Goal: Task Accomplishment & Management: Manage account settings

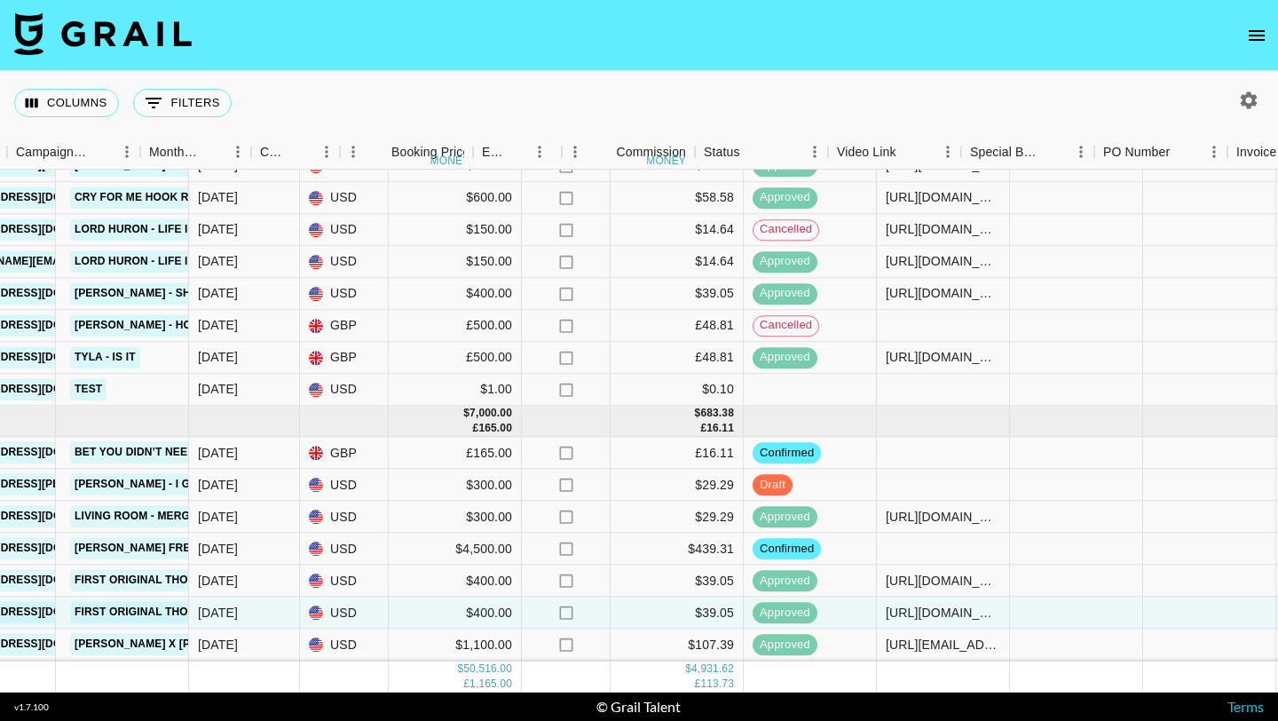
scroll to position [1636, 849]
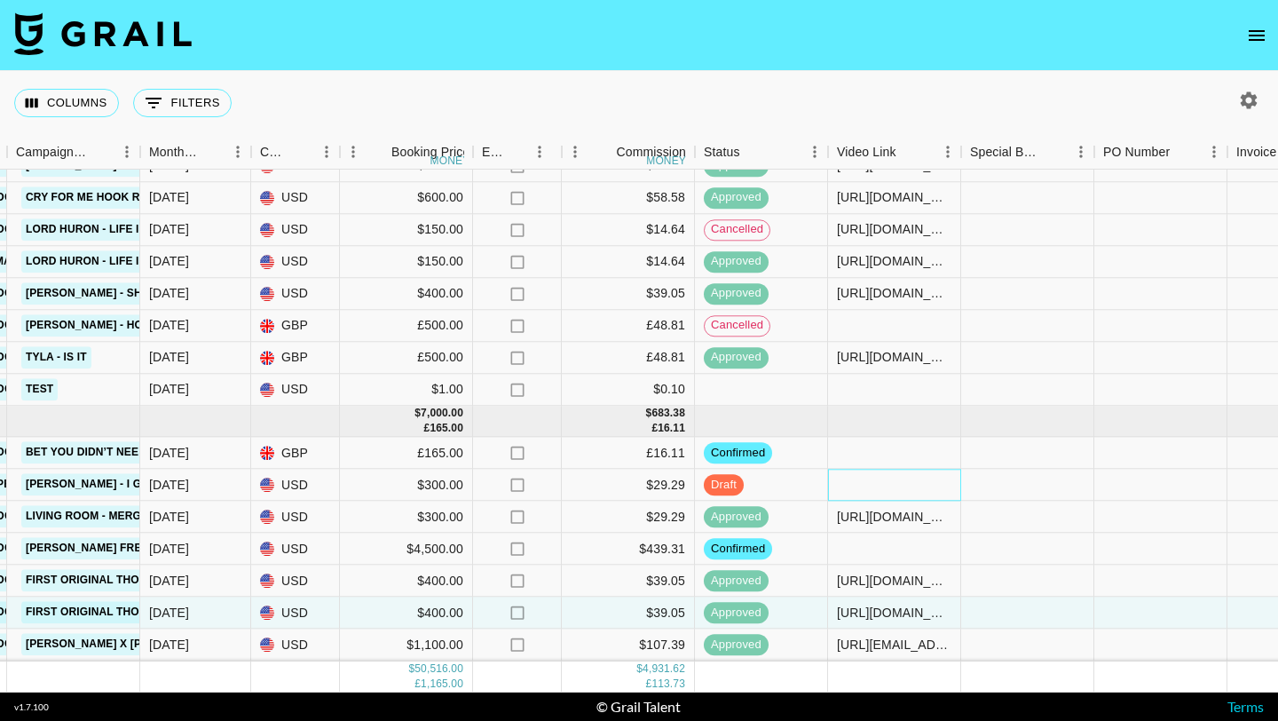
click at [916, 472] on div at bounding box center [894, 486] width 133 height 32
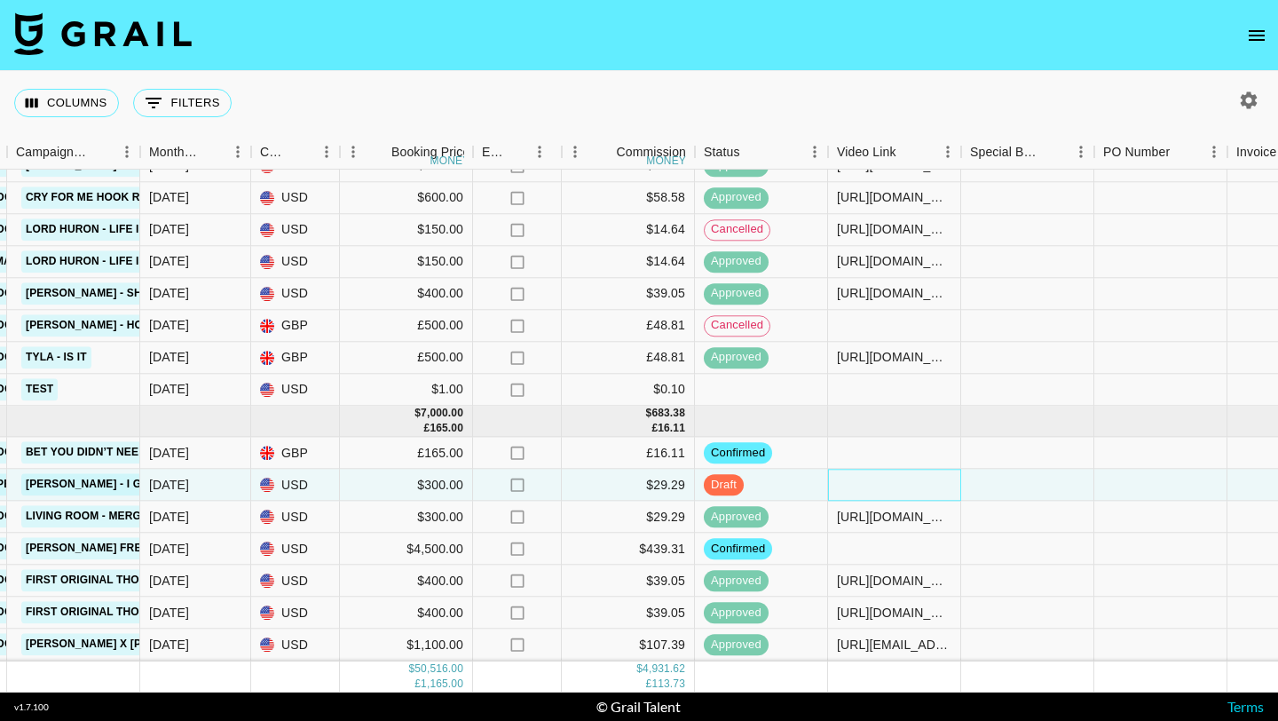
click at [916, 472] on div at bounding box center [894, 486] width 133 height 32
type input "vhttps://www.tiktok.com/@sydneycleavy/photo/7548933175922216247?lang=en"
click at [999, 480] on div at bounding box center [1027, 486] width 133 height 32
click at [838, 486] on div "vhttps://www.tiktok.com/@sydneycleavy/photo/7548933175922216247?lang=en" at bounding box center [894, 485] width 114 height 18
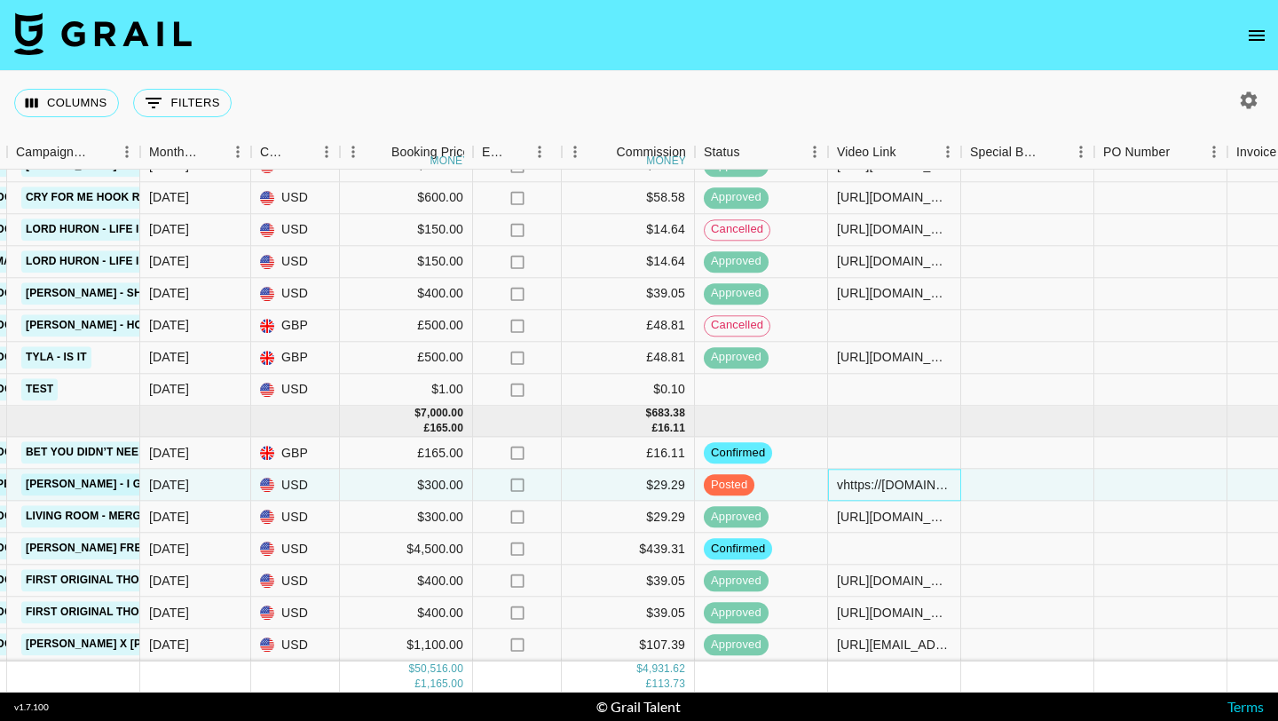
click at [842, 487] on div "vhttps://www.tiktok.com/@sydneycleavy/photo/7548933175922216247?lang=en" at bounding box center [894, 485] width 114 height 18
type input "https://www.tiktok.com/@sydneycleavy/photo/7548933175922216247?lang=en"
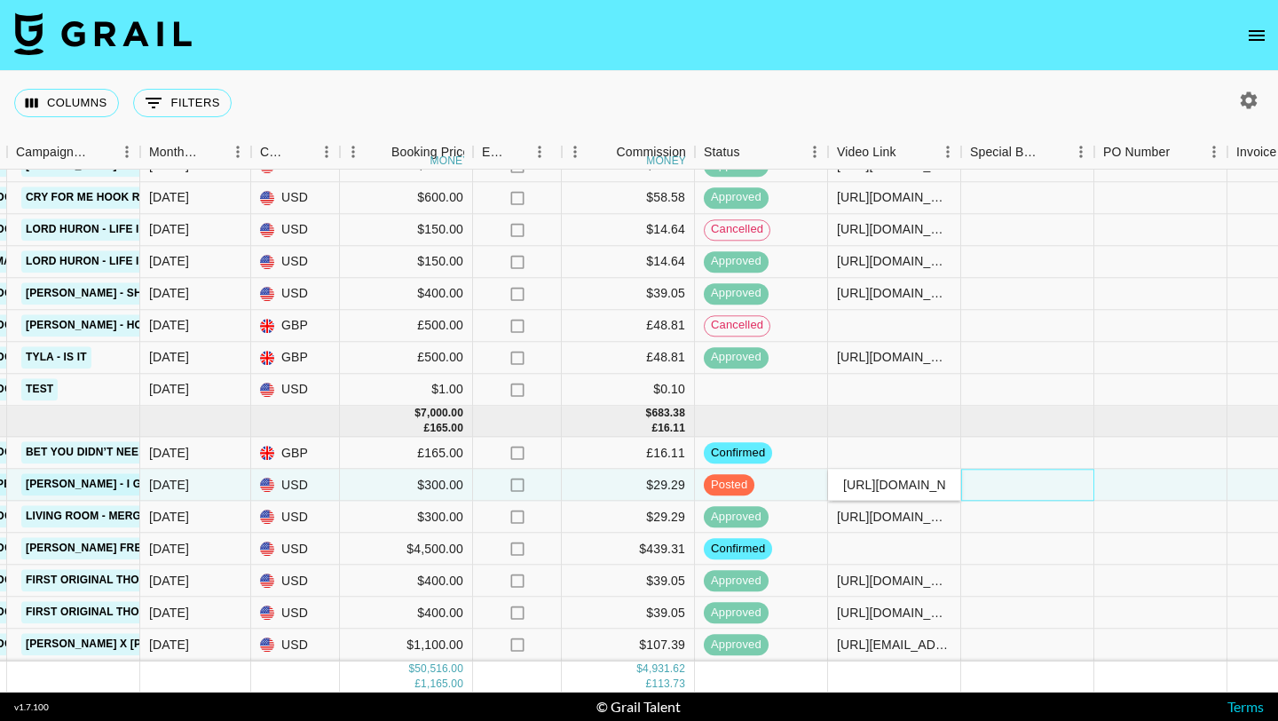
click at [1021, 484] on div at bounding box center [1027, 486] width 133 height 32
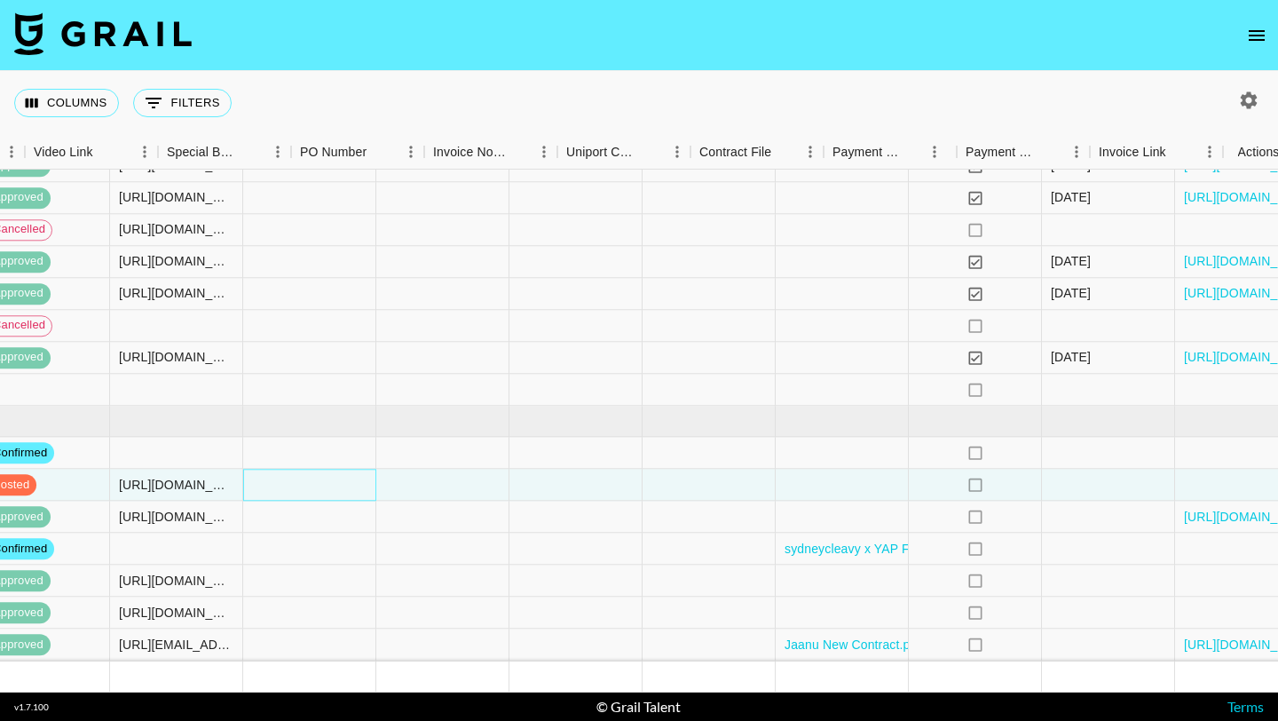
scroll to position [1636, 1669]
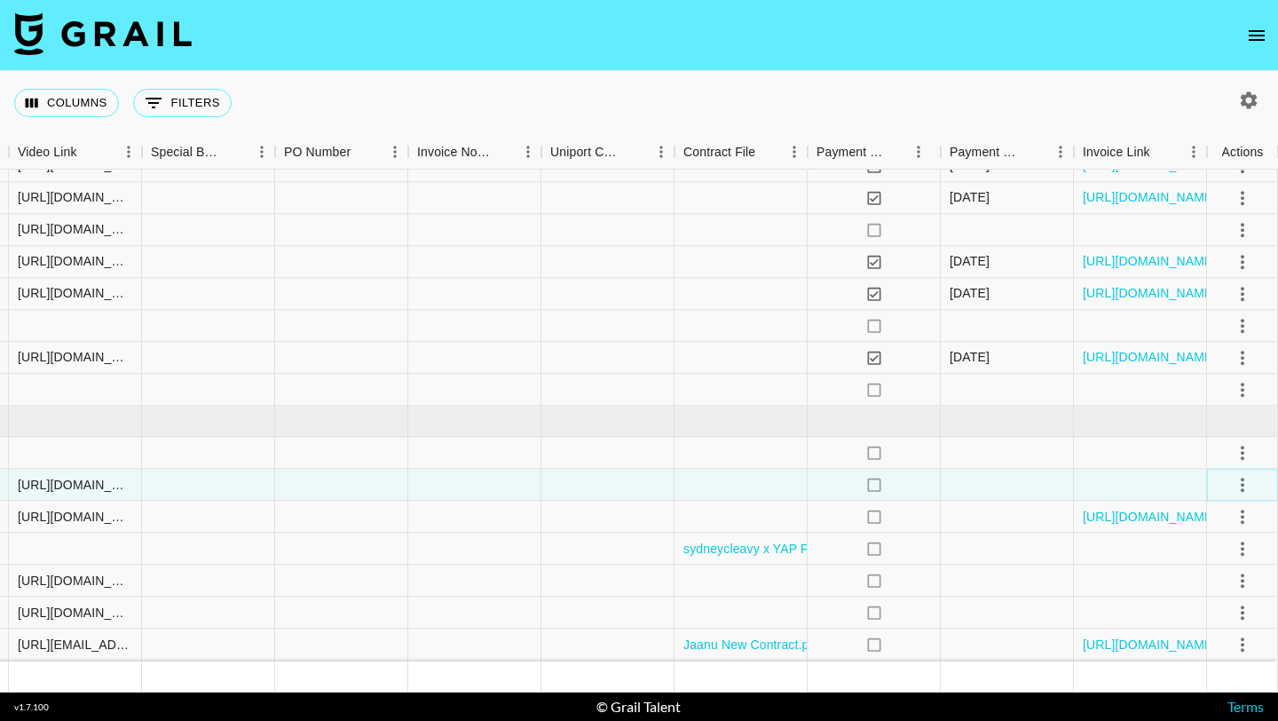
click at [1245, 486] on icon "select merge strategy" at bounding box center [1242, 484] width 21 height 21
click at [1211, 656] on div "Approve" at bounding box center [1204, 650] width 54 height 21
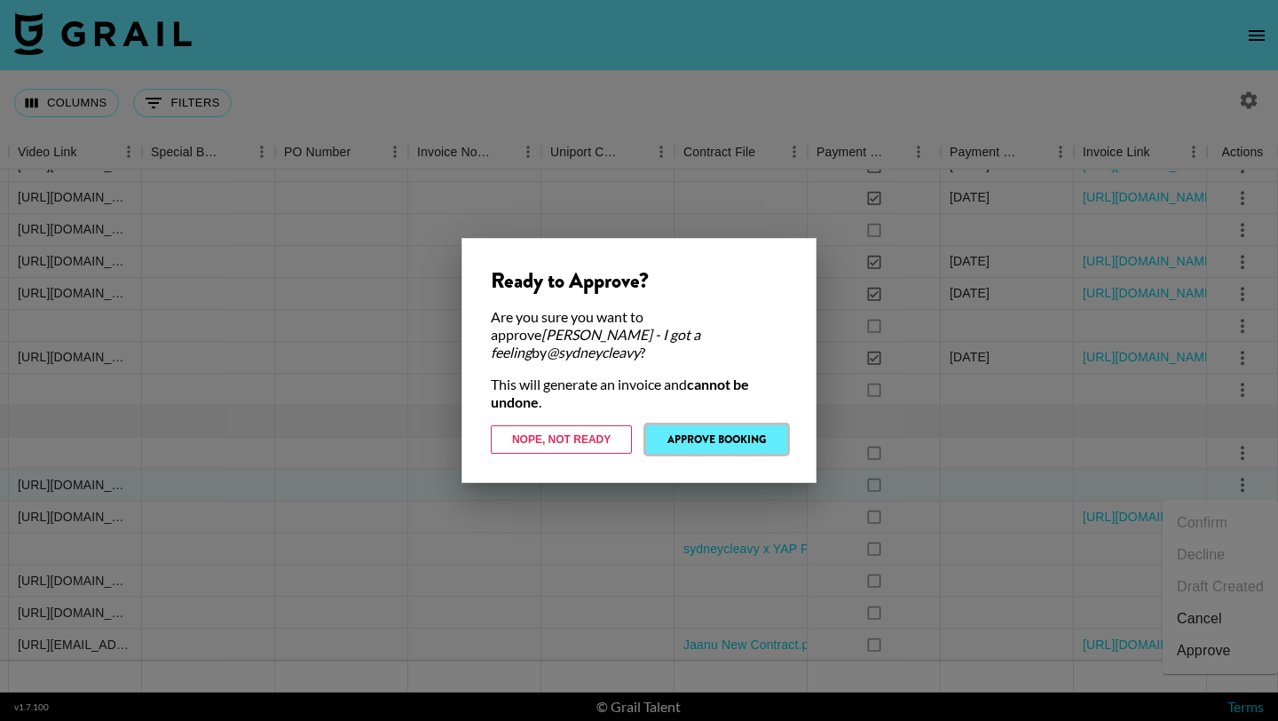
click at [742, 428] on button "Approve Booking" at bounding box center [716, 439] width 141 height 28
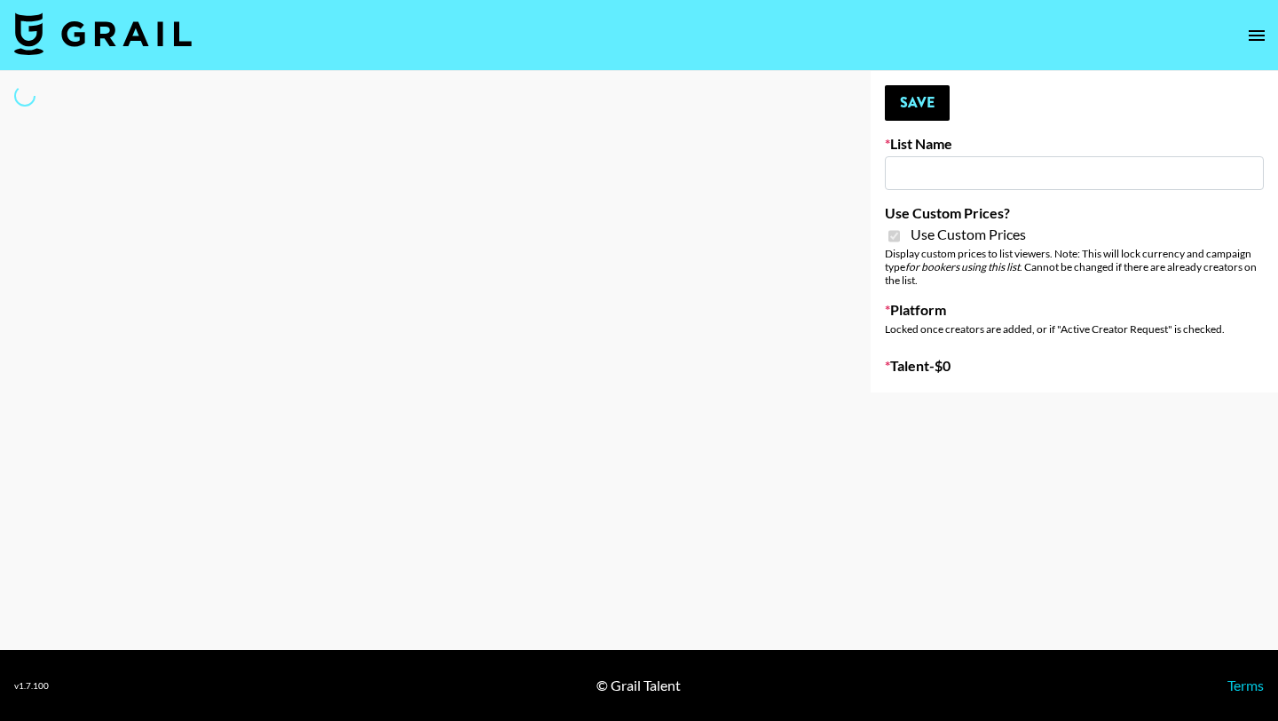
type input "Brickhouse (12th Sept)"
checkbox input "true"
select select "Brand"
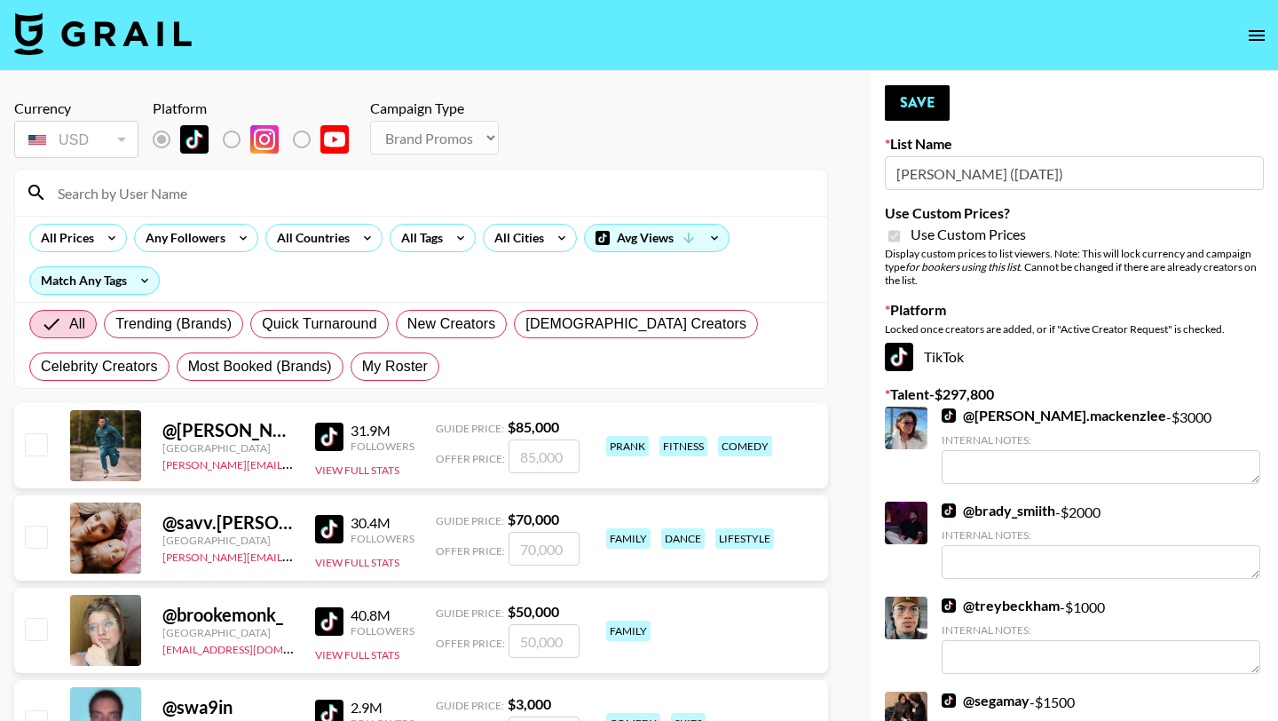
click at [339, 196] on input at bounding box center [432, 192] width 770 height 28
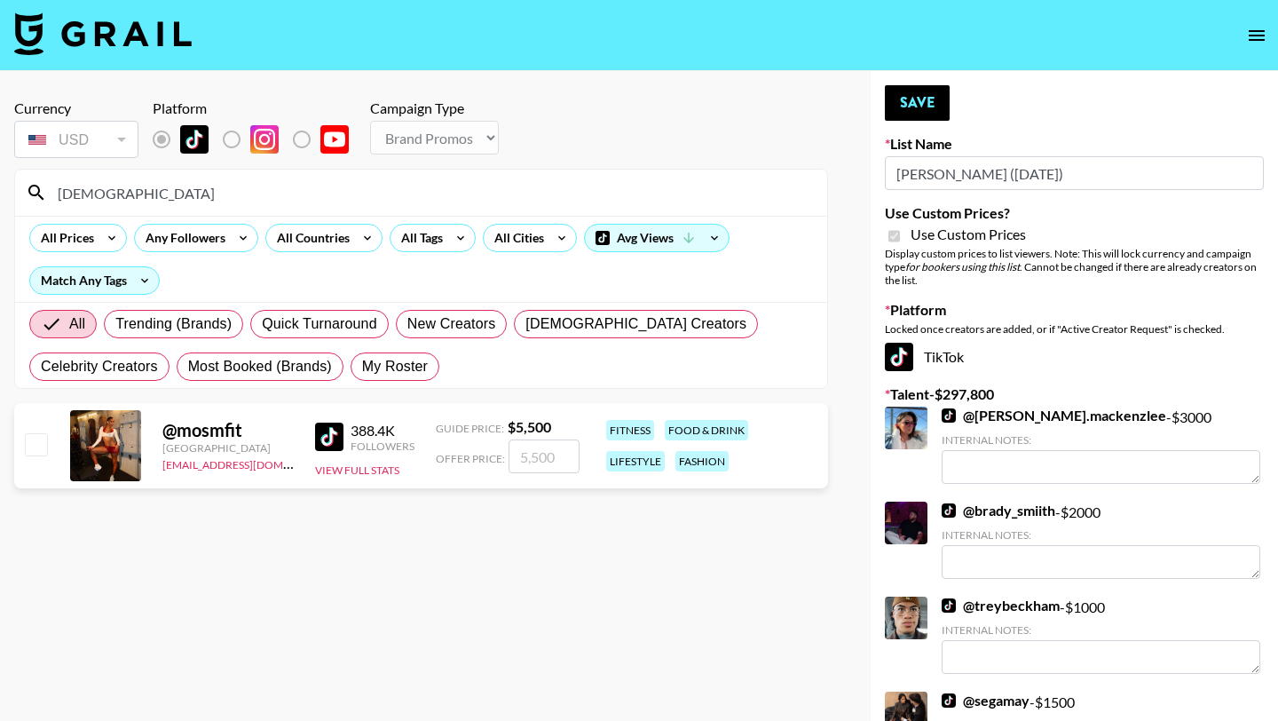
type input "[DEMOGRAPHIC_DATA]"
click at [35, 442] on input "checkbox" at bounding box center [35, 443] width 21 height 21
checkbox input "true"
click at [528, 454] on input "5500" at bounding box center [544, 456] width 71 height 34
type input "8500"
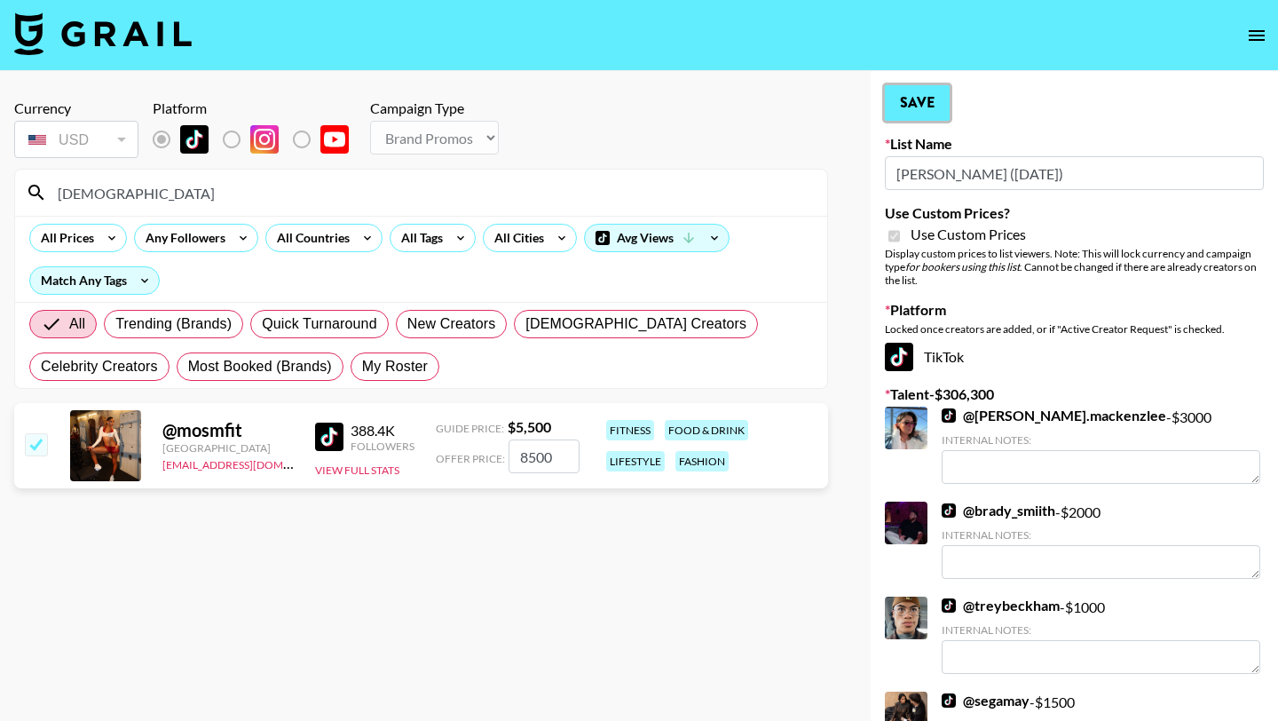
click at [916, 100] on button "Save" at bounding box center [917, 103] width 65 height 36
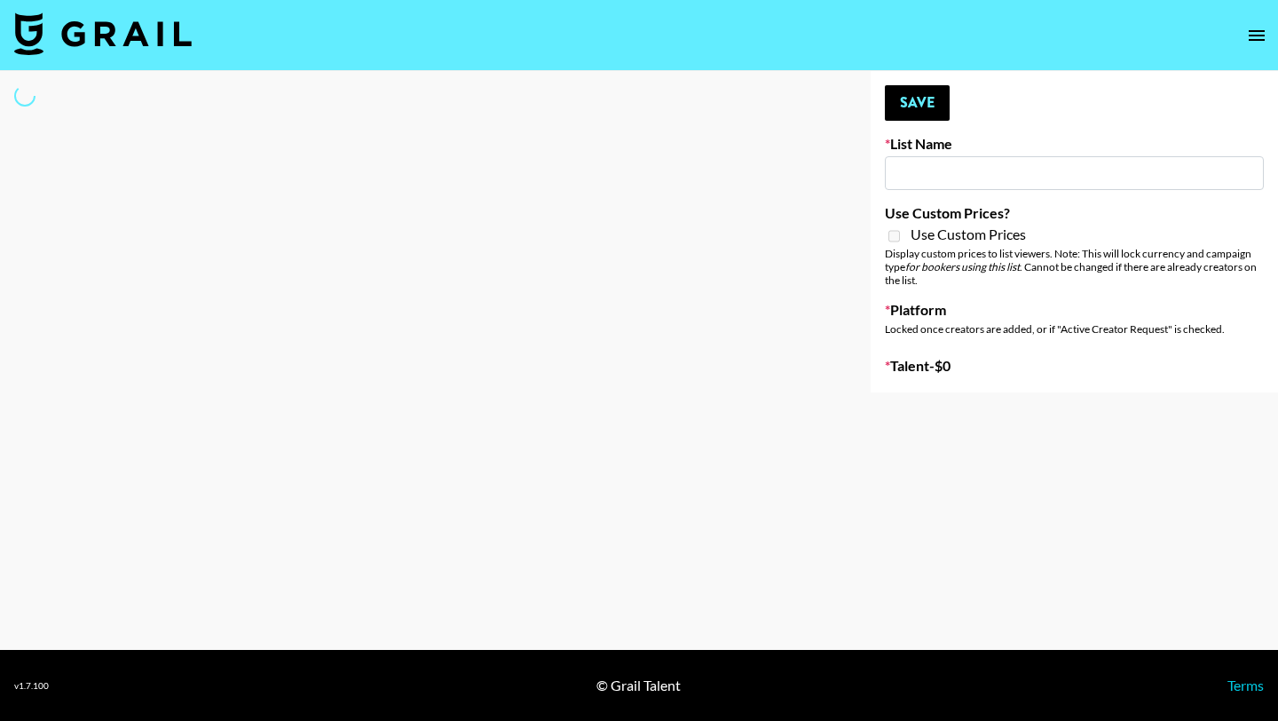
type input "Cosplay"
select select "Song"
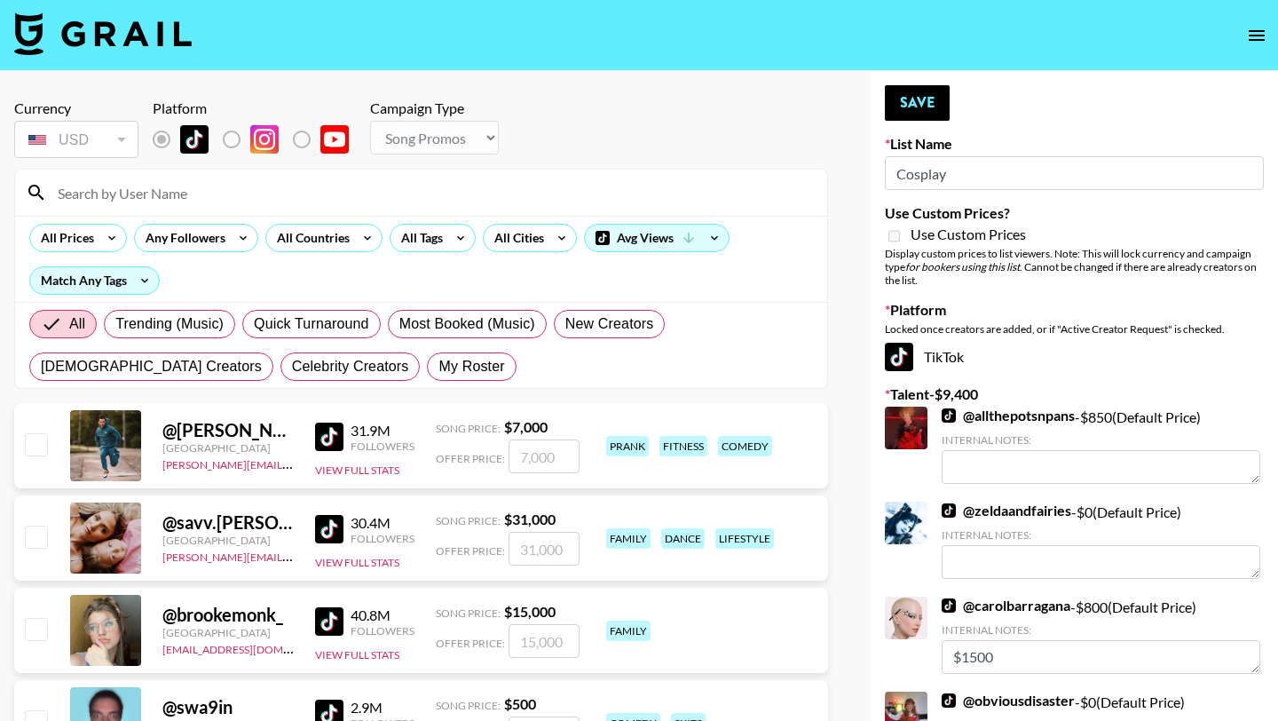
click at [450, 186] on input at bounding box center [432, 192] width 770 height 28
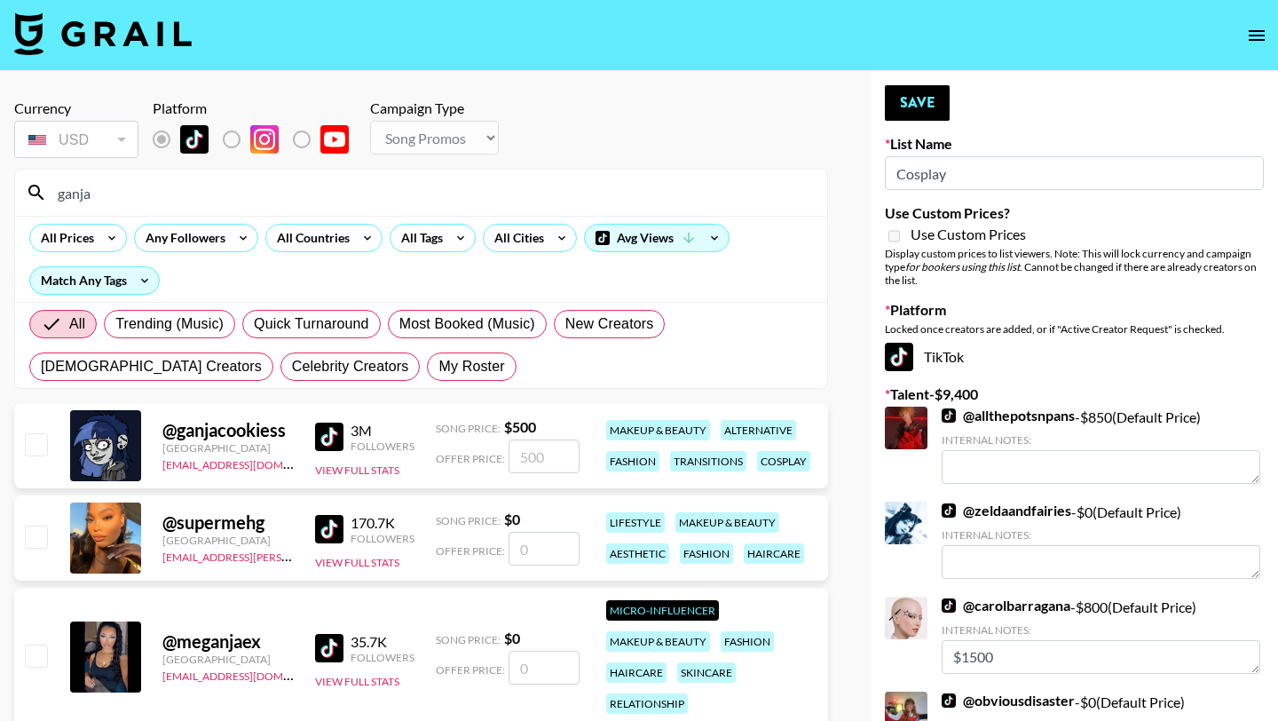
type input "ganja"
click at [546, 469] on input "number" at bounding box center [544, 456] width 71 height 34
checkbox input "true"
type input "1"
checkbox input "true"
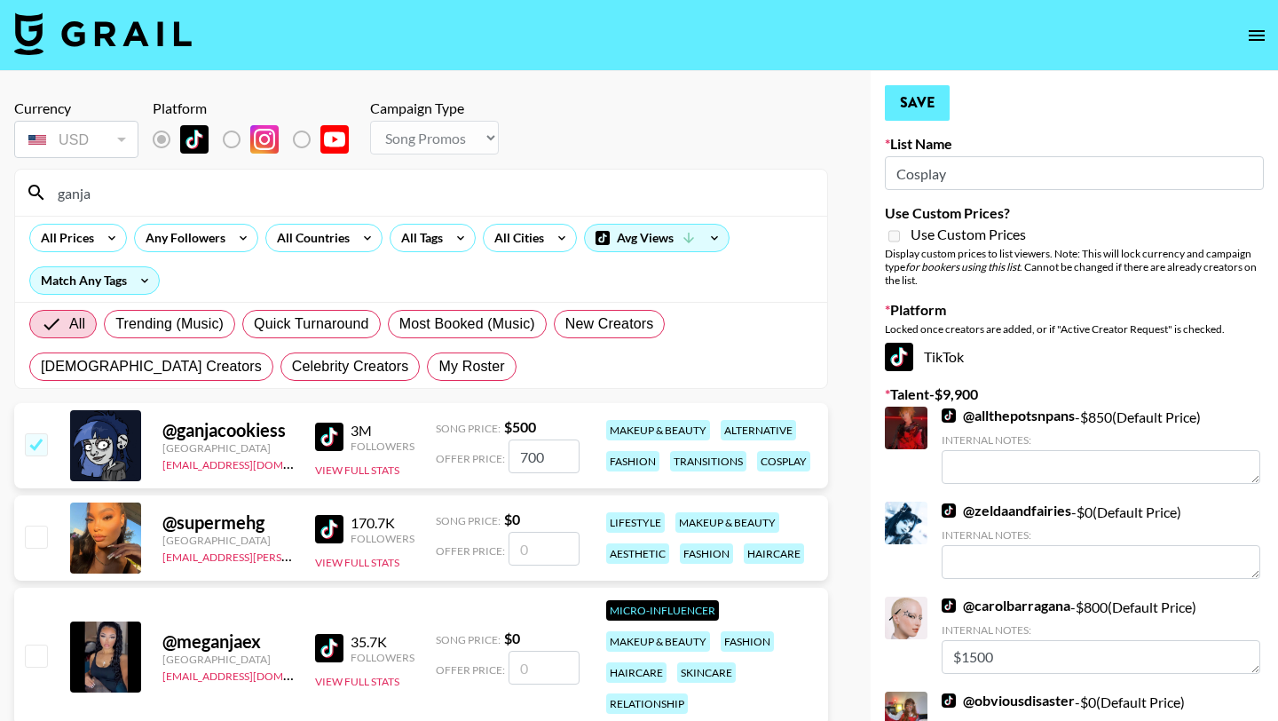
type input "700"
click at [923, 98] on button "Save" at bounding box center [917, 103] width 65 height 36
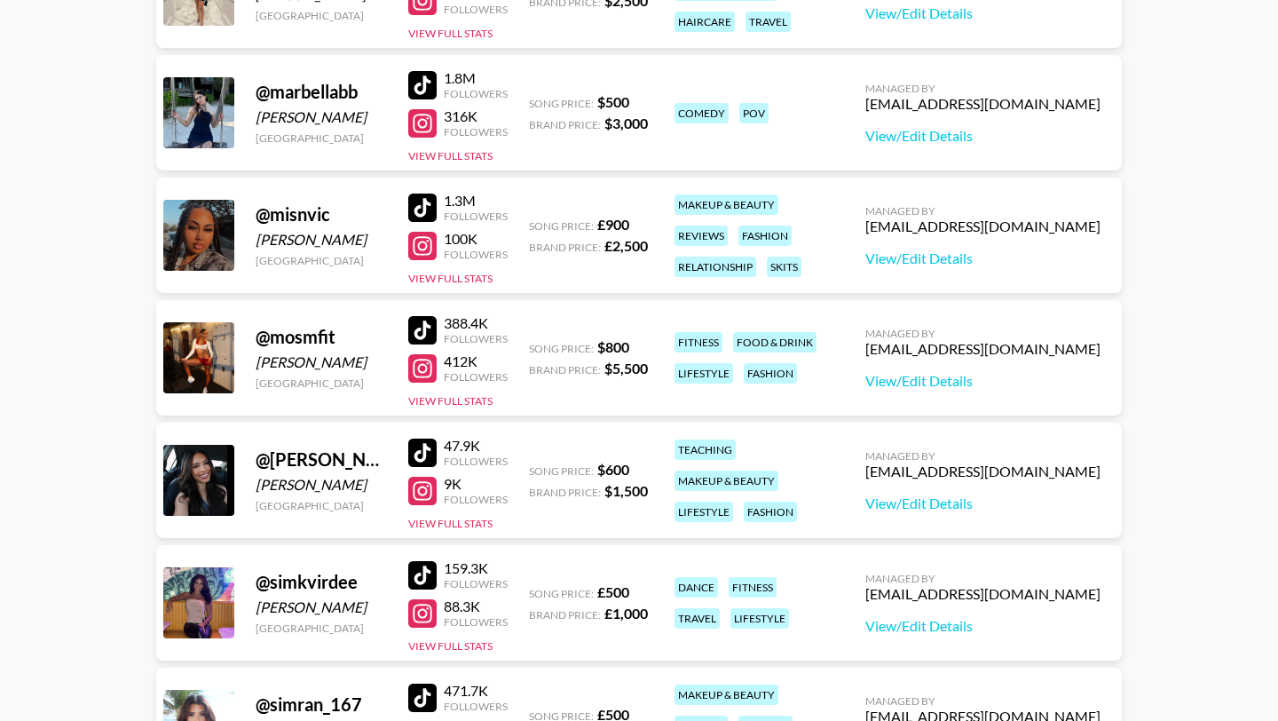
scroll to position [1565, 0]
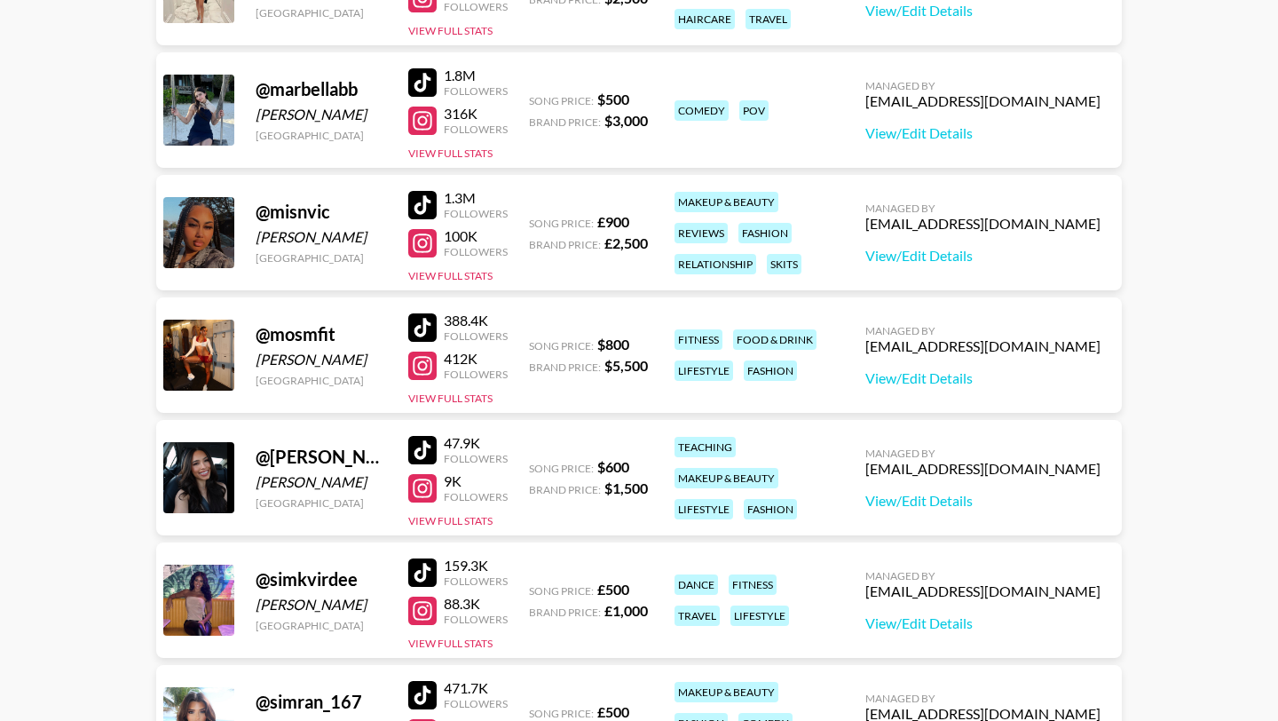
click at [422, 335] on div at bounding box center [422, 327] width 28 height 28
click at [430, 359] on div at bounding box center [422, 365] width 28 height 28
click at [419, 322] on div at bounding box center [422, 327] width 28 height 28
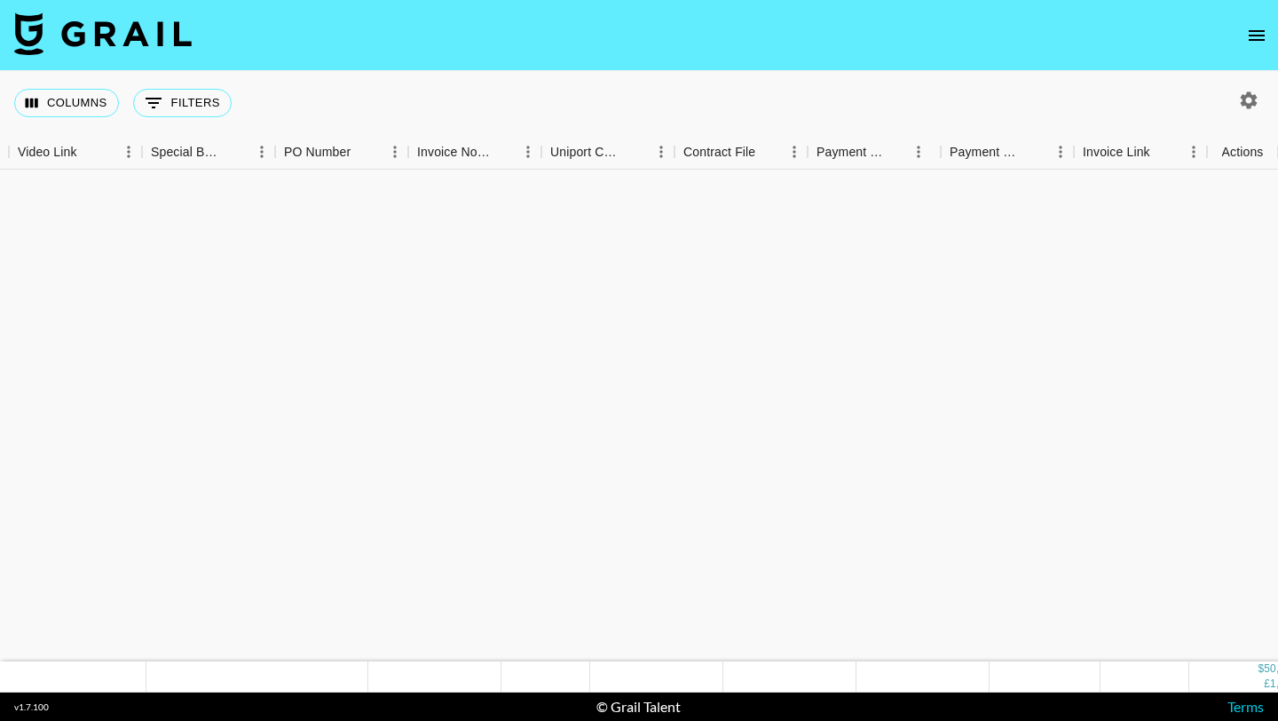
scroll to position [1636, 1669]
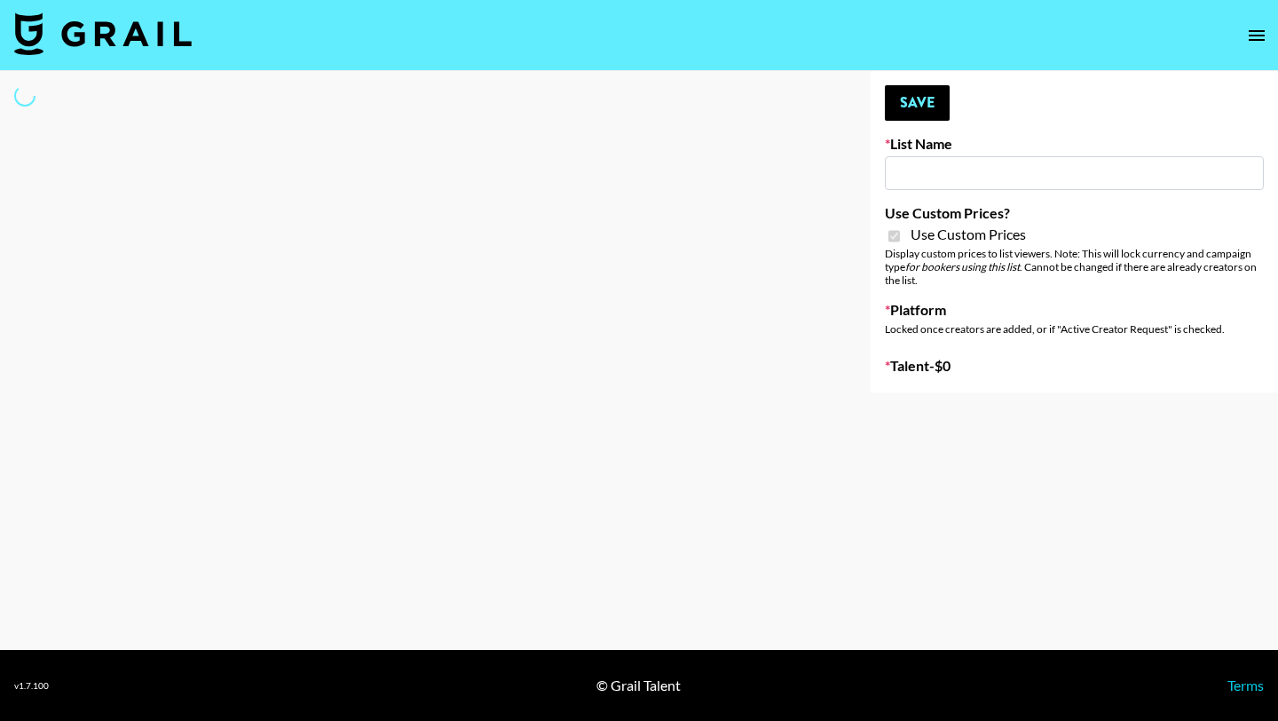
type input "Anker For Soundcore"
checkbox input "true"
select select "Brand"
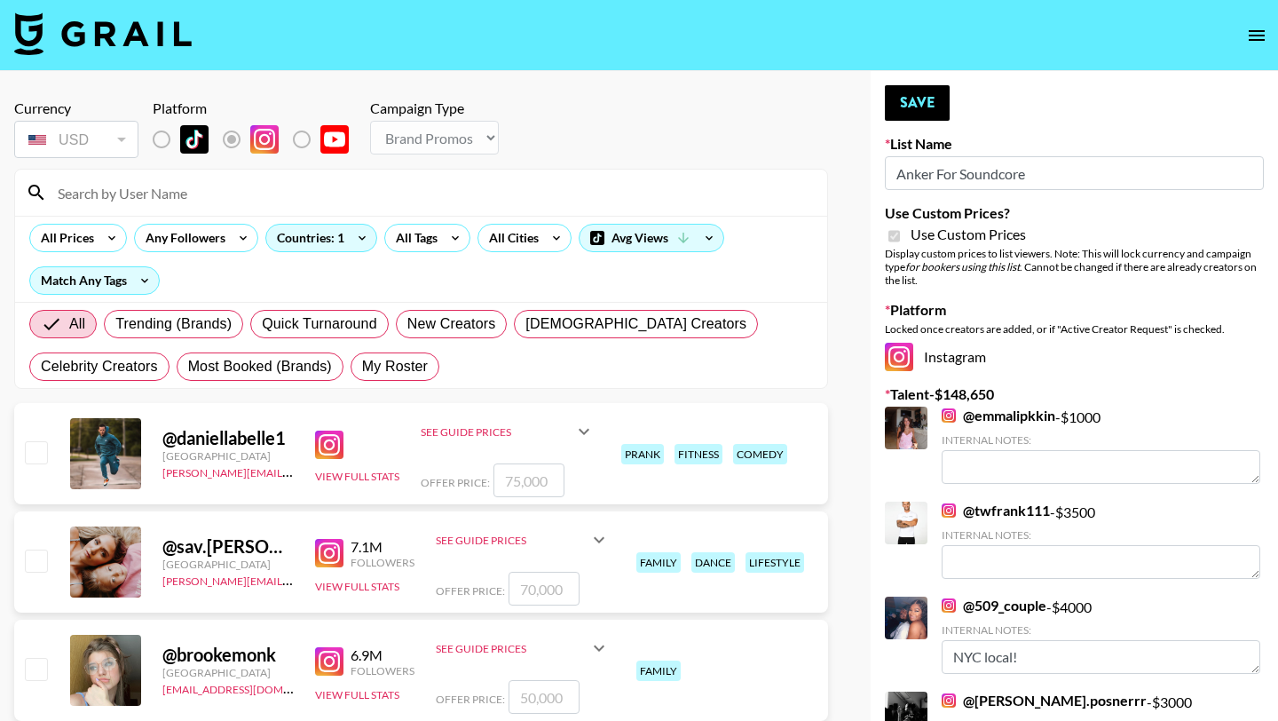
click at [469, 198] on input at bounding box center [432, 192] width 770 height 28
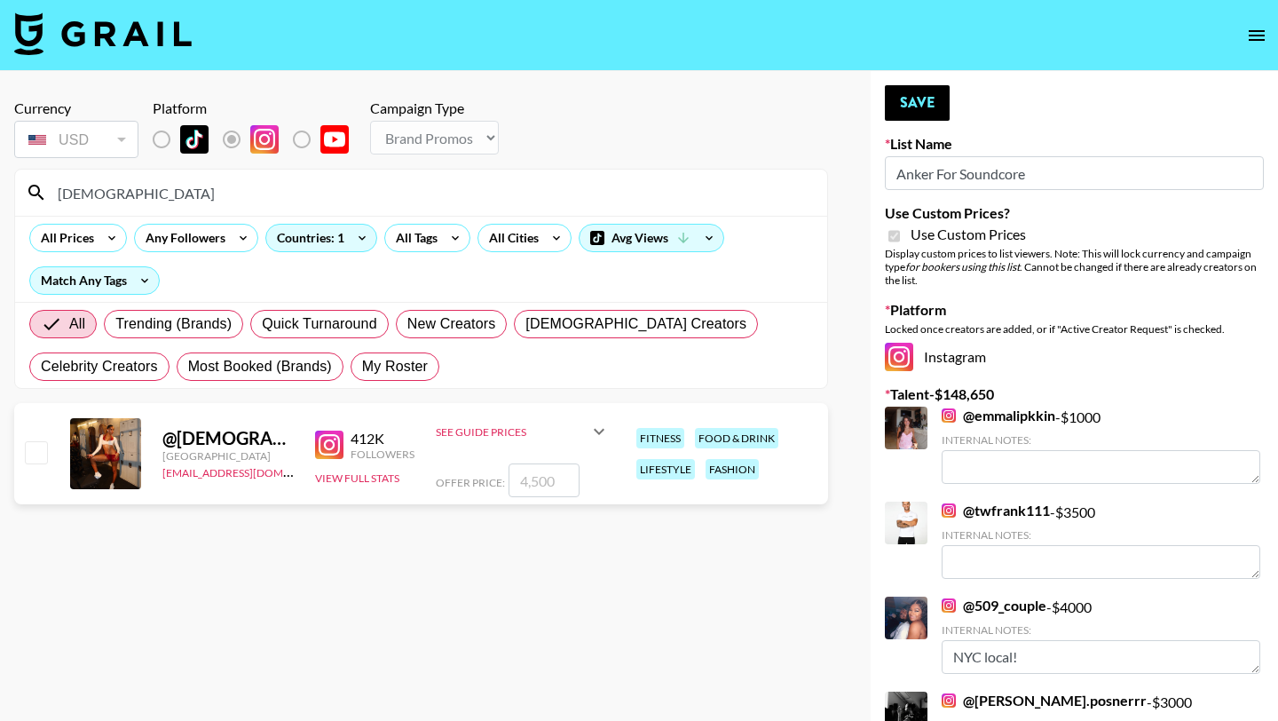
type input "[DEMOGRAPHIC_DATA]"
click at [557, 485] on input "number" at bounding box center [544, 480] width 71 height 34
checkbox input "true"
type input "8500"
click at [914, 99] on button "Save" at bounding box center [917, 103] width 65 height 36
